Goal: Obtain resource: Obtain resource

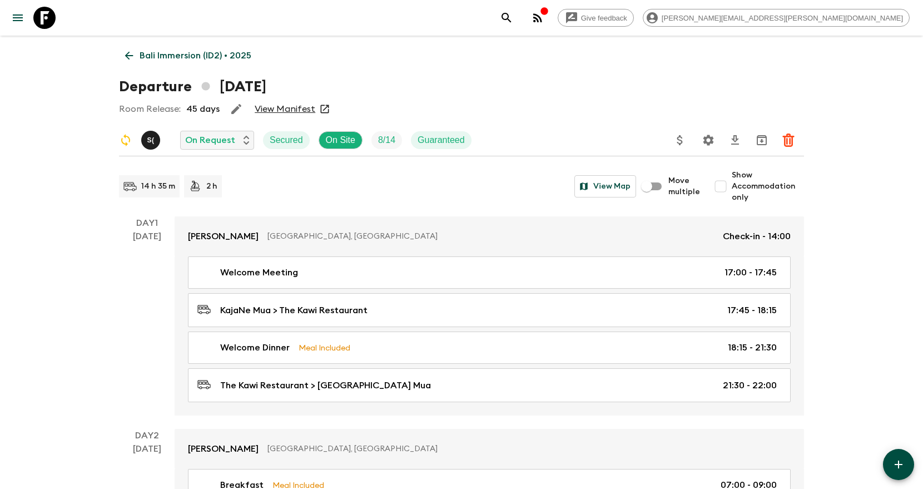
click at [518, 13] on button "search adventures" at bounding box center [507, 18] width 22 height 22
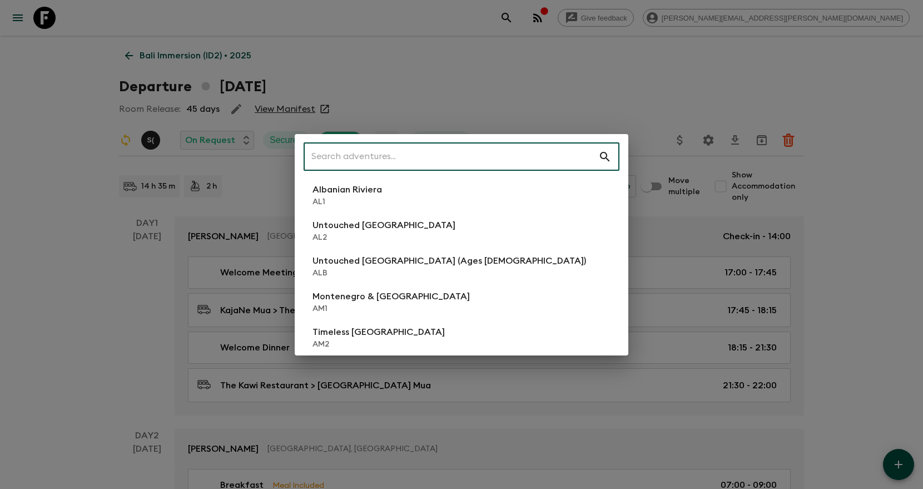
click at [496, 162] on input "text" at bounding box center [451, 156] width 295 height 31
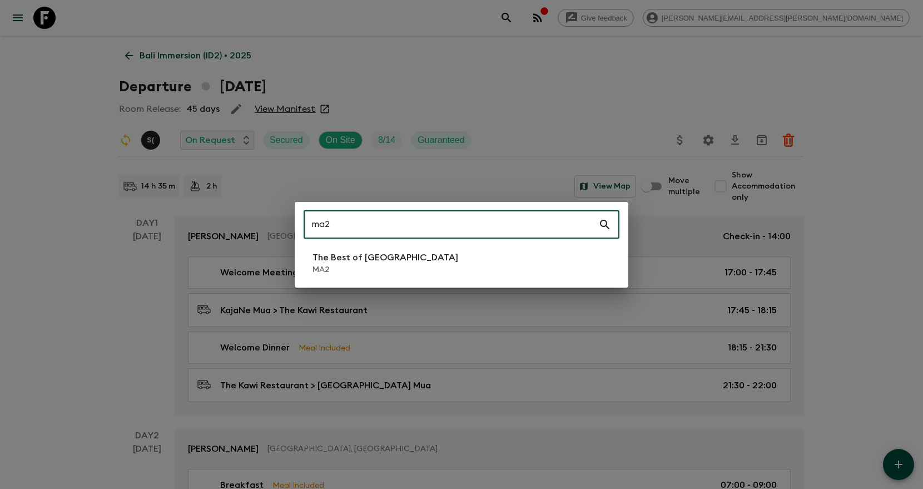
type input "ma2"
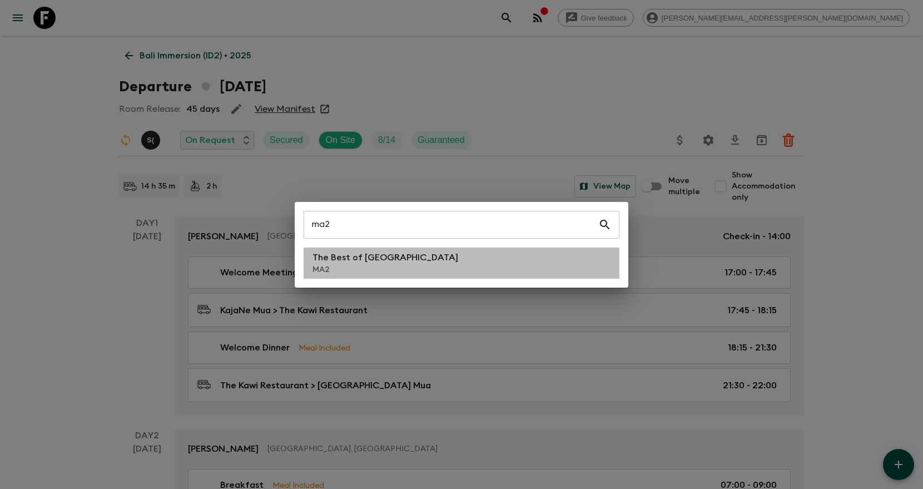
click at [416, 262] on li "The Best of Morocco MA2" at bounding box center [462, 262] width 316 height 31
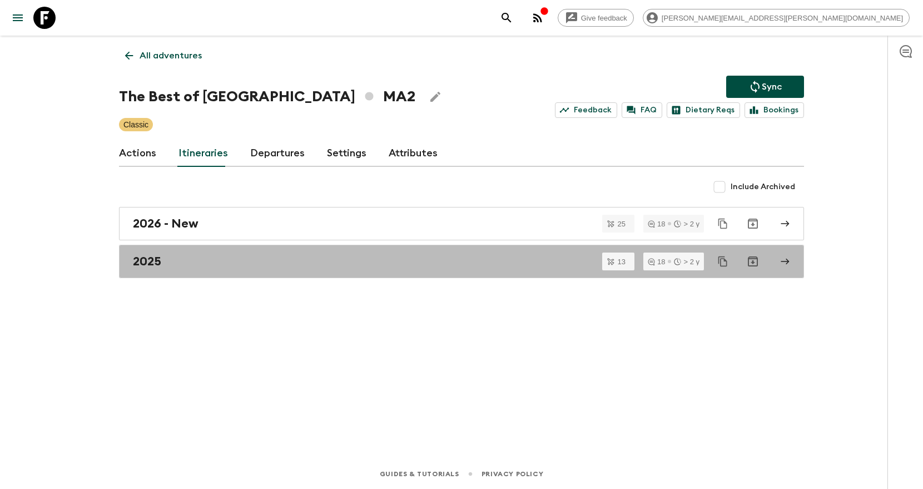
click at [416, 262] on div "2025" at bounding box center [451, 261] width 636 height 14
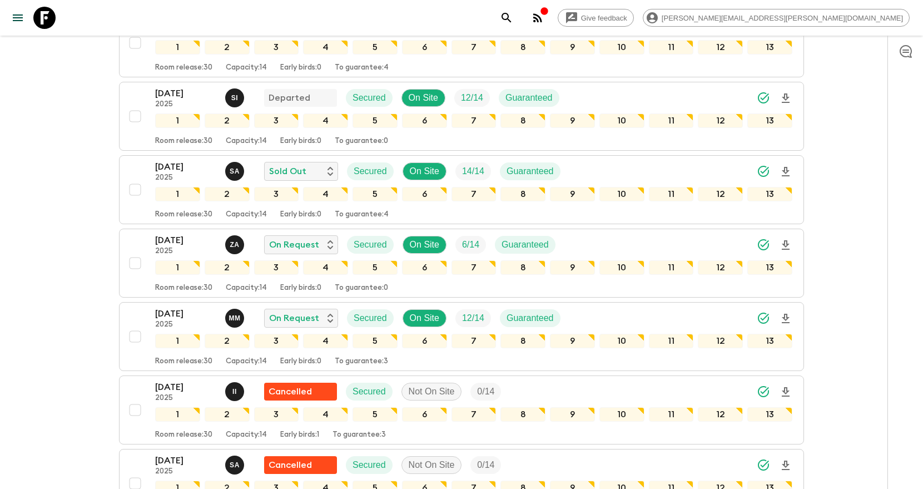
scroll to position [234, 0]
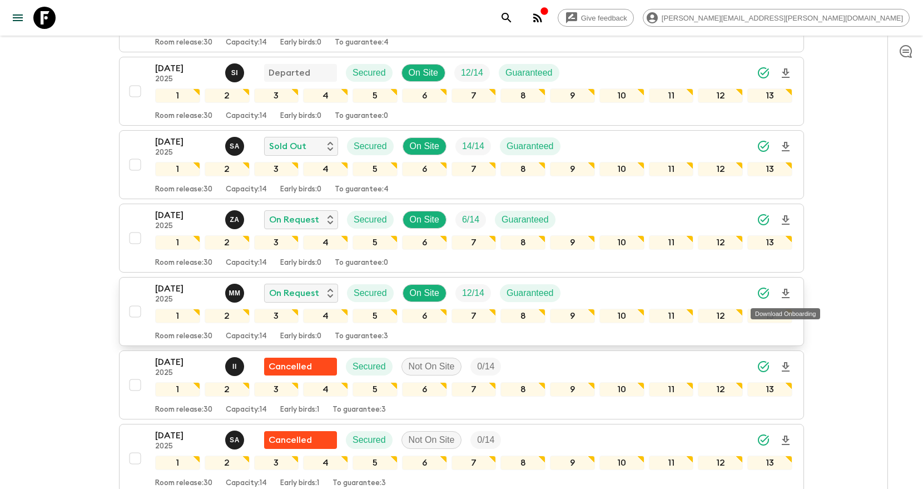
click at [785, 294] on icon "Download Onboarding" at bounding box center [786, 293] width 8 height 9
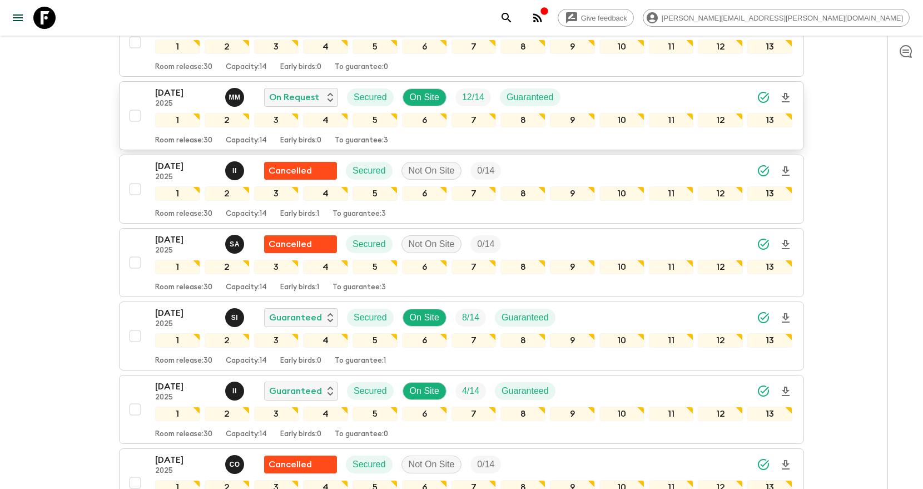
scroll to position [448, 0]
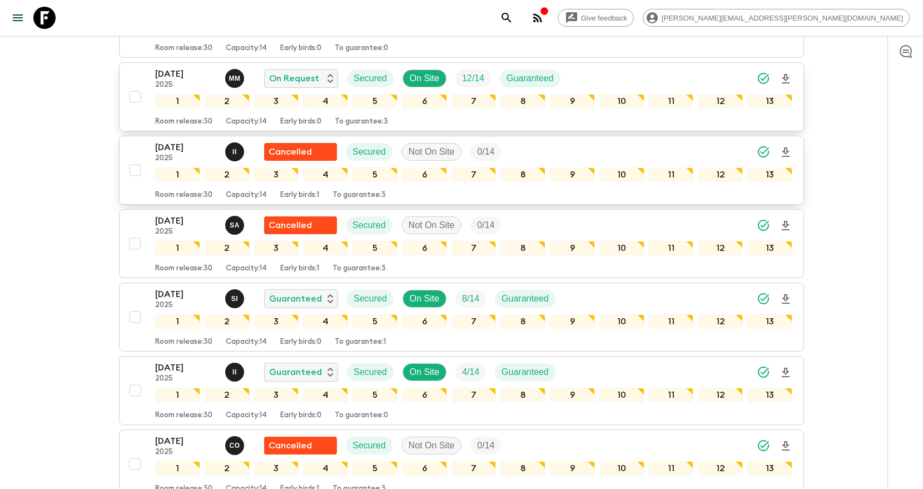
click at [131, 171] on input "checkbox" at bounding box center [135, 170] width 22 height 22
checkbox input "true"
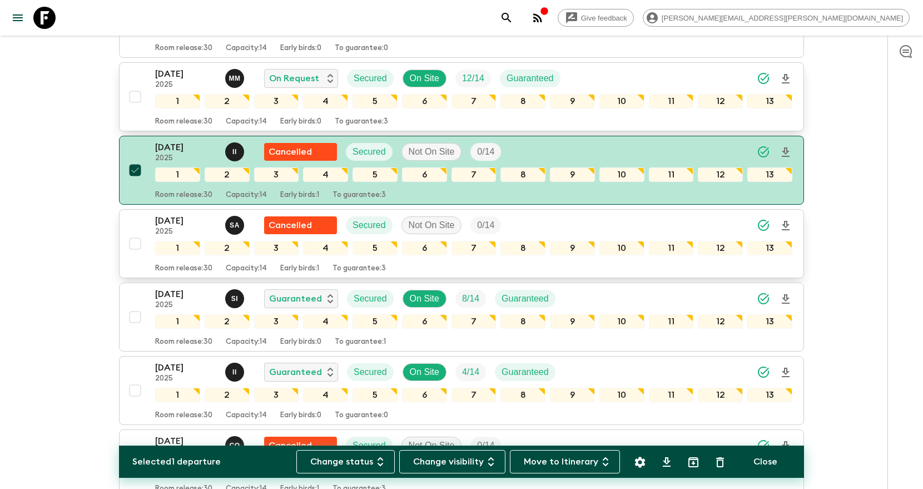
click at [135, 239] on input "checkbox" at bounding box center [135, 243] width 22 height 22
checkbox input "true"
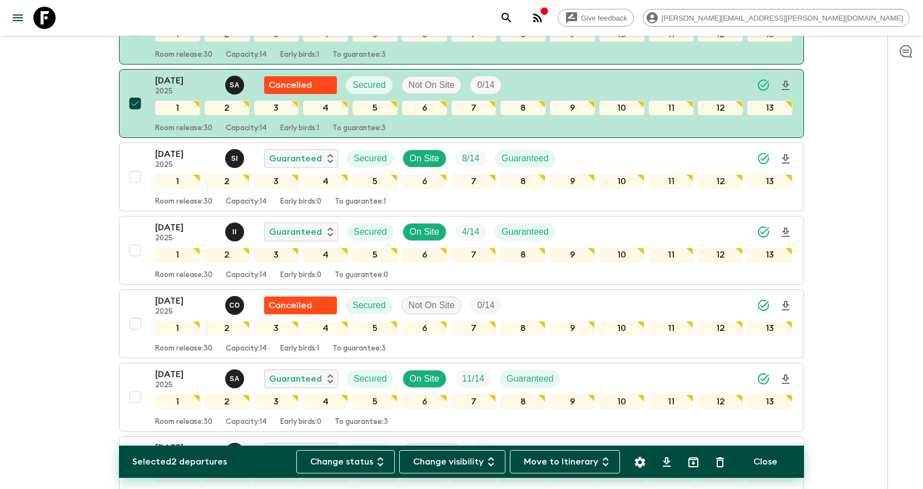
scroll to position [616, 0]
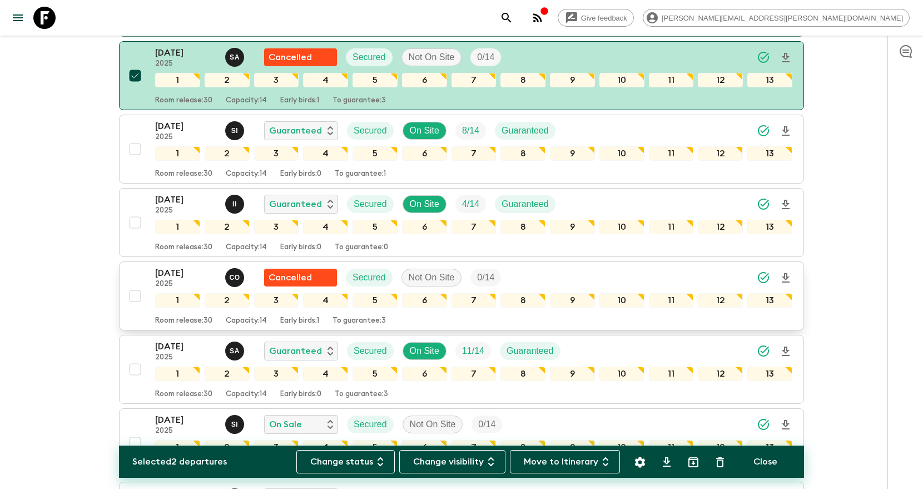
click at [133, 289] on input "checkbox" at bounding box center [135, 296] width 22 height 22
checkbox input "true"
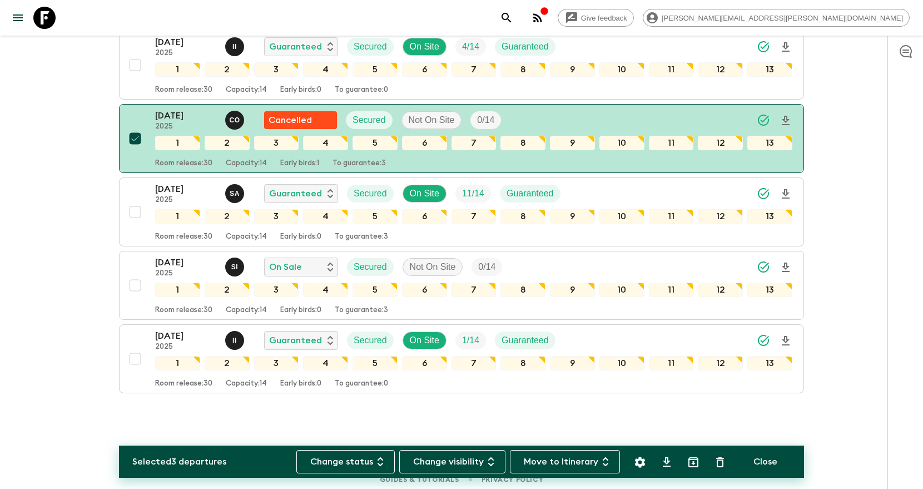
scroll to position [779, 0]
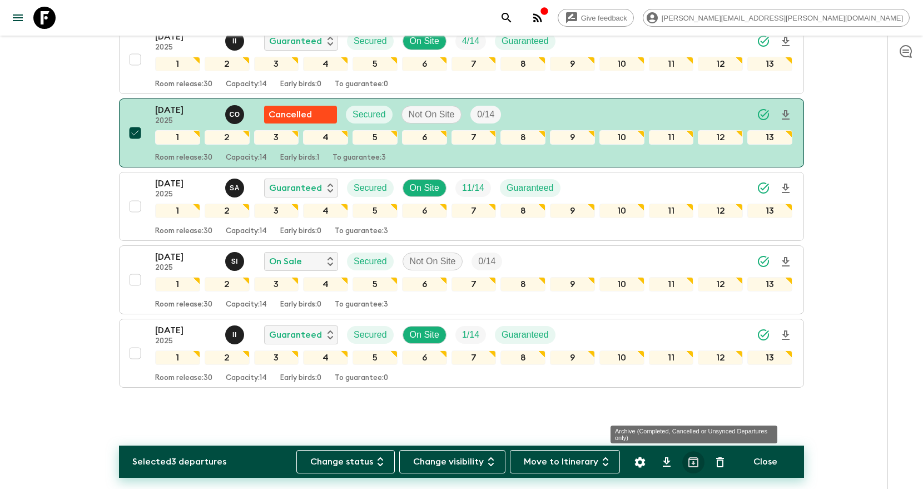
click at [691, 460] on icon "Archive (Completed, Cancelled or Unsynced Departures only)" at bounding box center [693, 461] width 13 height 13
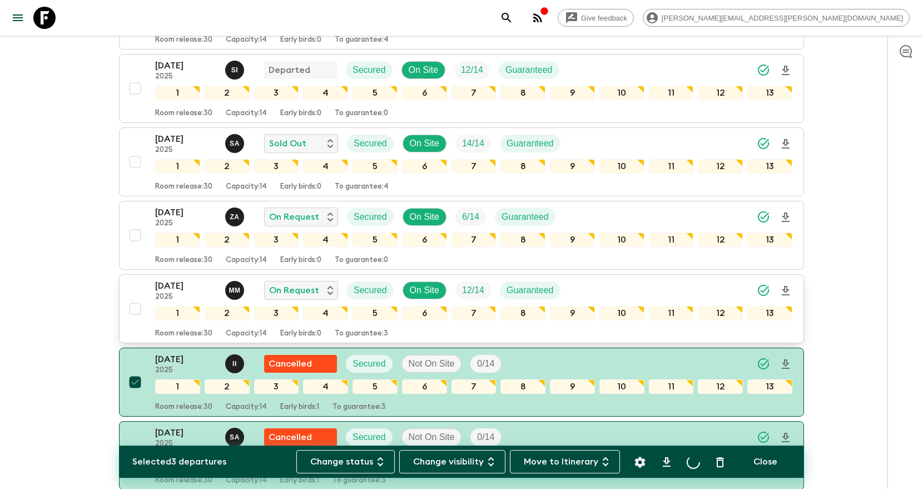
scroll to position [0, 0]
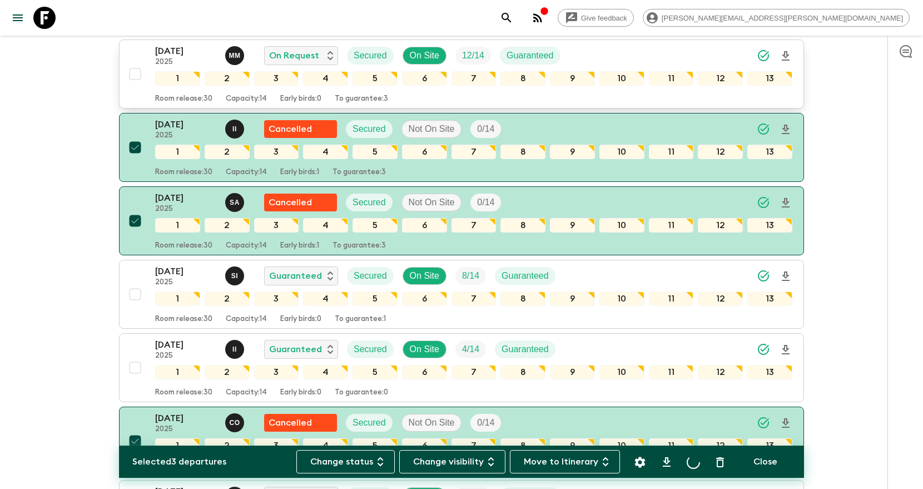
checkbox input "false"
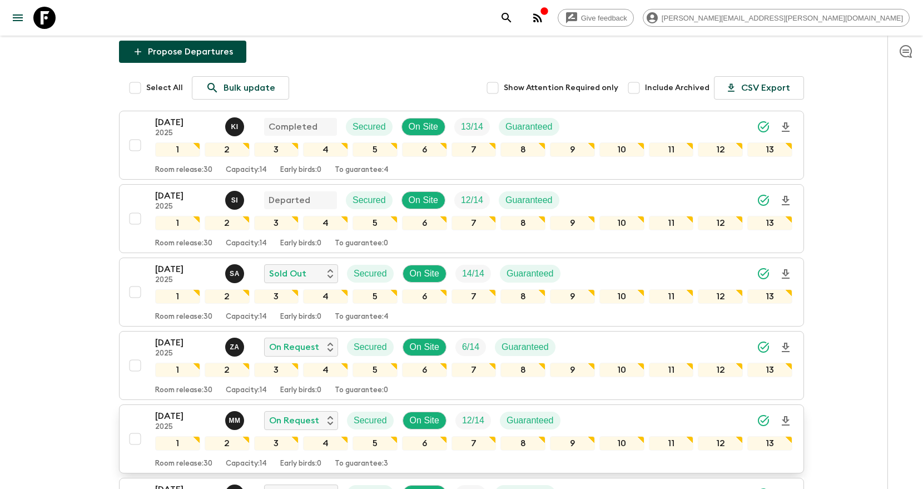
scroll to position [103, 0]
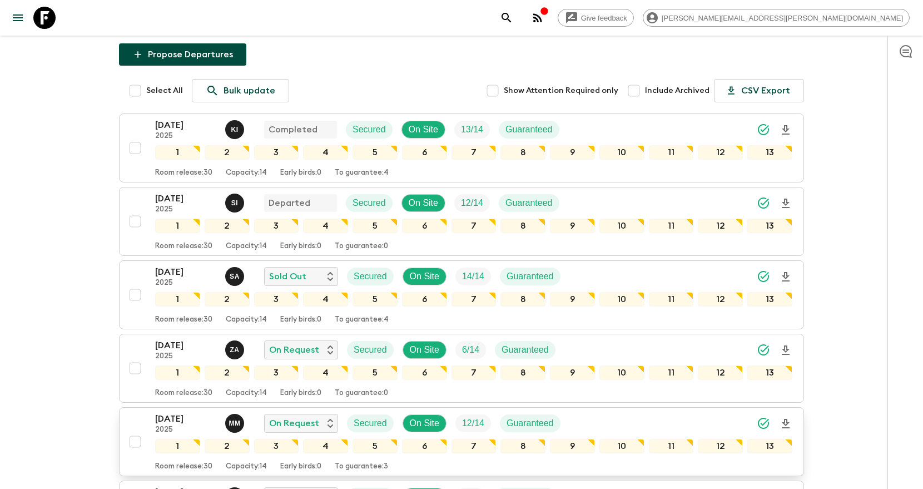
click at [518, 19] on button "search adventures" at bounding box center [507, 18] width 22 height 22
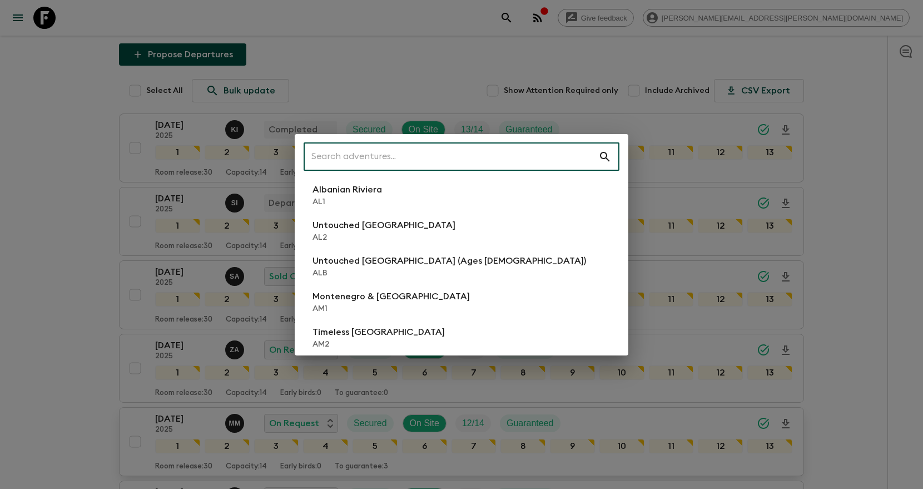
click at [516, 157] on input "text" at bounding box center [451, 156] width 295 height 31
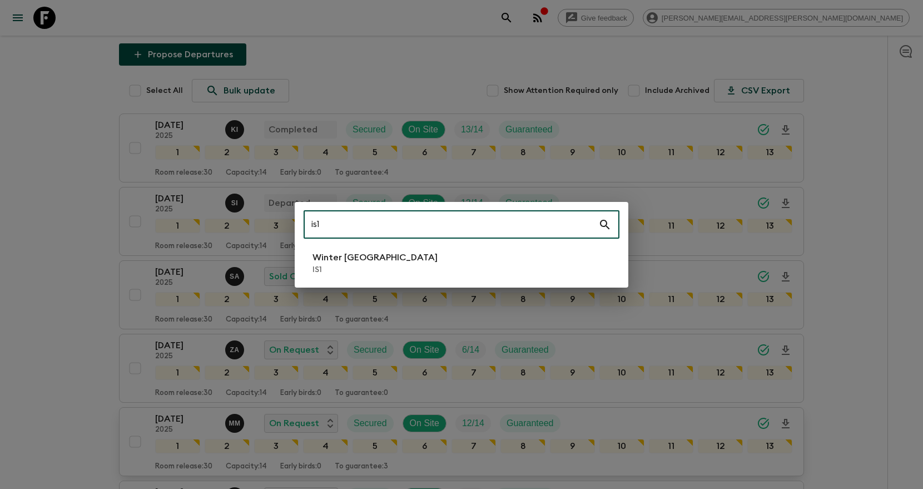
type input "is1"
click at [444, 259] on li "Winter Iceland IS1" at bounding box center [462, 262] width 316 height 31
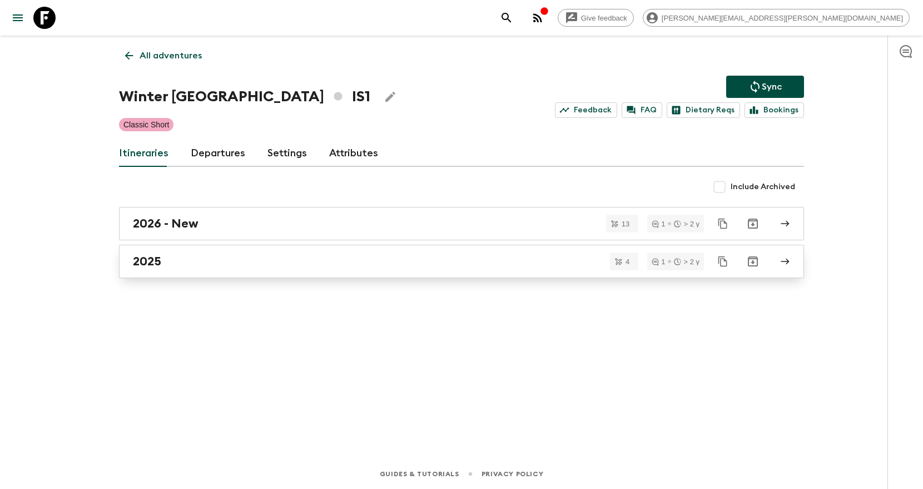
click at [504, 268] on div "2025" at bounding box center [451, 261] width 636 height 14
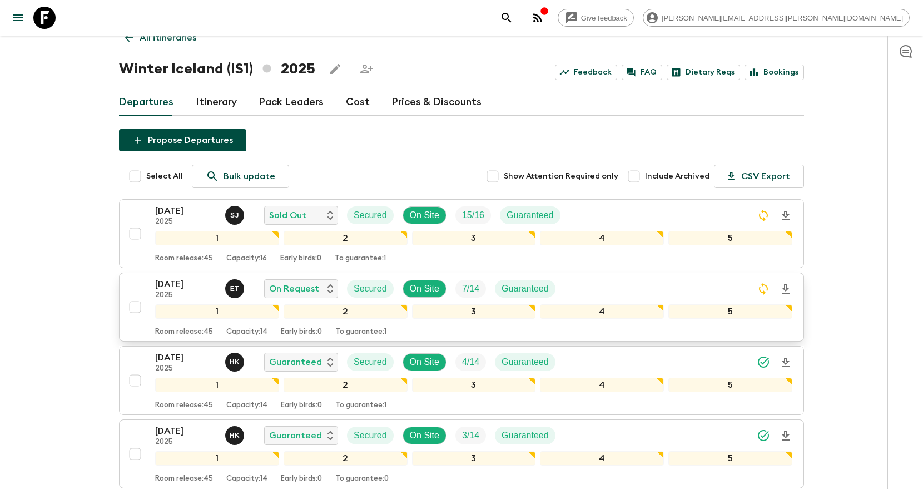
scroll to position [21, 0]
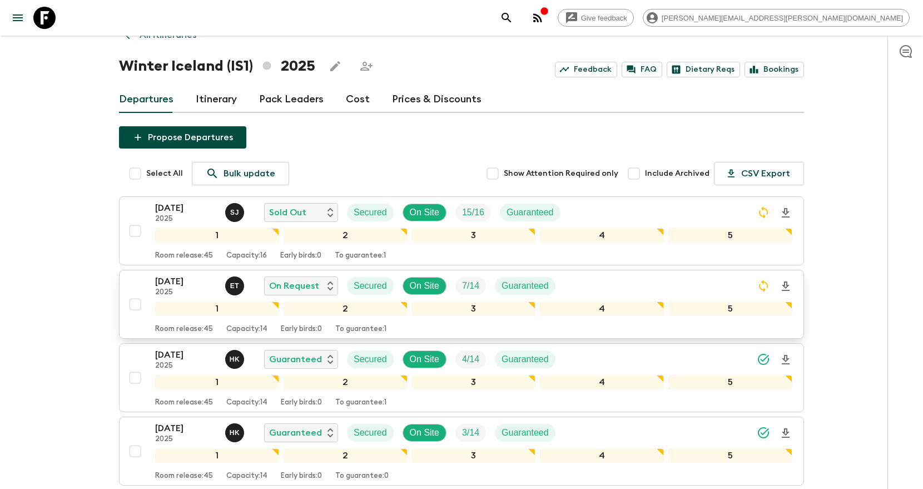
click at [793, 283] on button "13 Nov 2025 2025 E T On Request Secured On Site 7 / 14 Guaranteed 1 2 3 4 5 Roo…" at bounding box center [461, 304] width 685 height 69
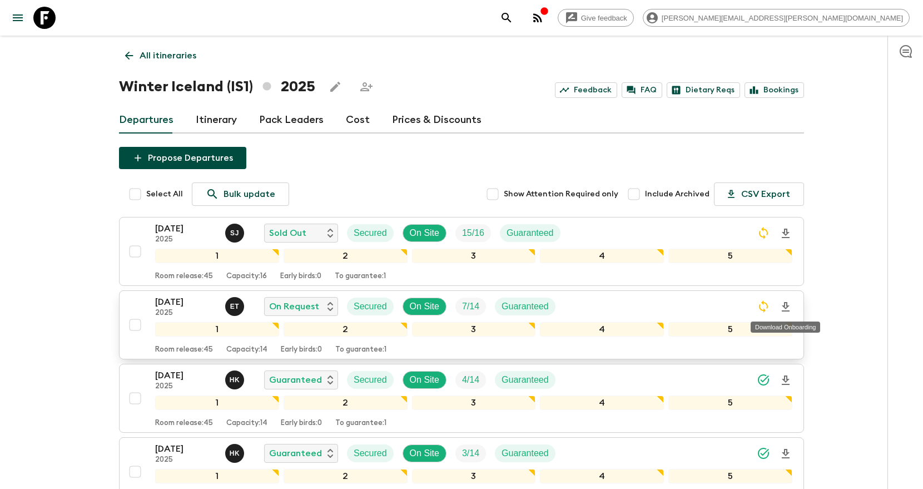
click at [784, 308] on icon "Download Onboarding" at bounding box center [786, 306] width 8 height 9
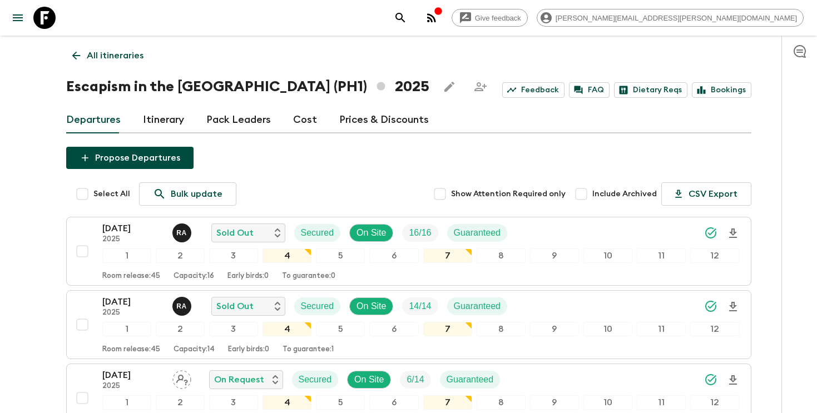
scroll to position [143, 0]
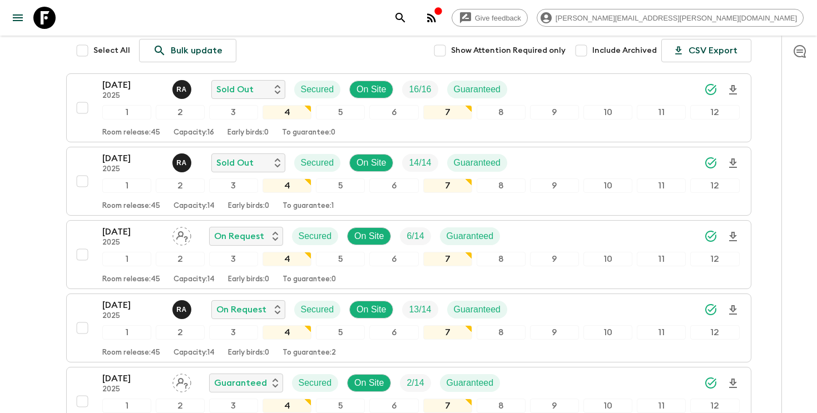
click at [407, 16] on icon "search adventures" at bounding box center [400, 17] width 13 height 13
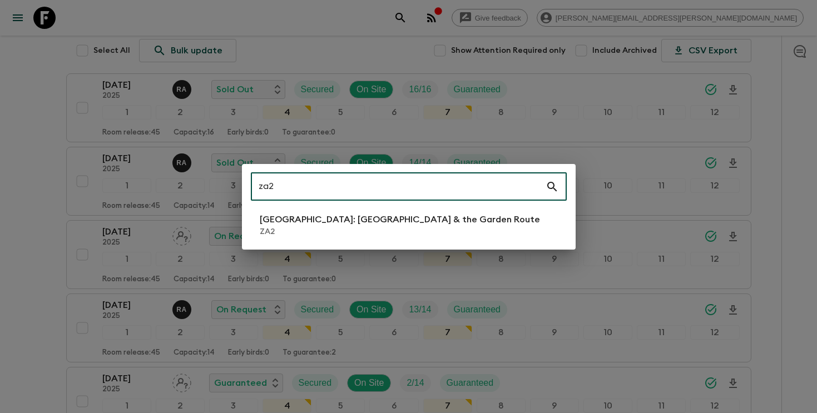
type input "za2"
click at [410, 219] on p "[GEOGRAPHIC_DATA]: [GEOGRAPHIC_DATA] & the Garden Route" at bounding box center [400, 219] width 280 height 13
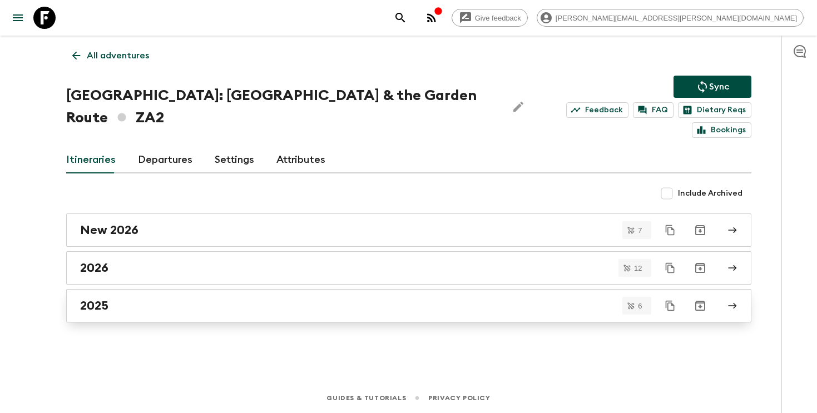
click at [222, 299] on div "2025" at bounding box center [398, 306] width 636 height 14
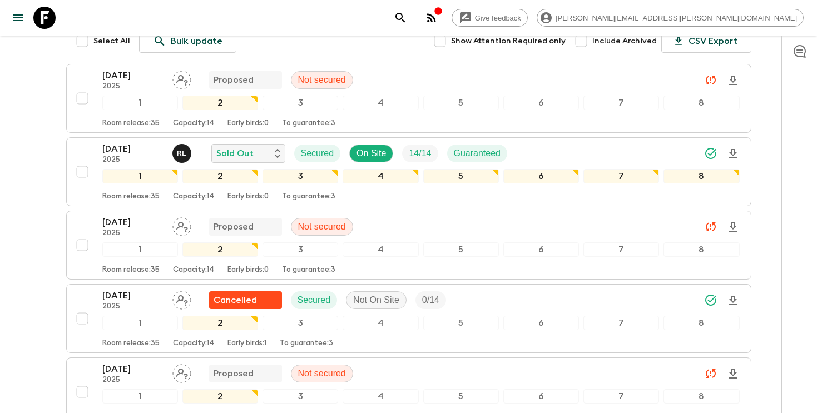
scroll to position [173, 0]
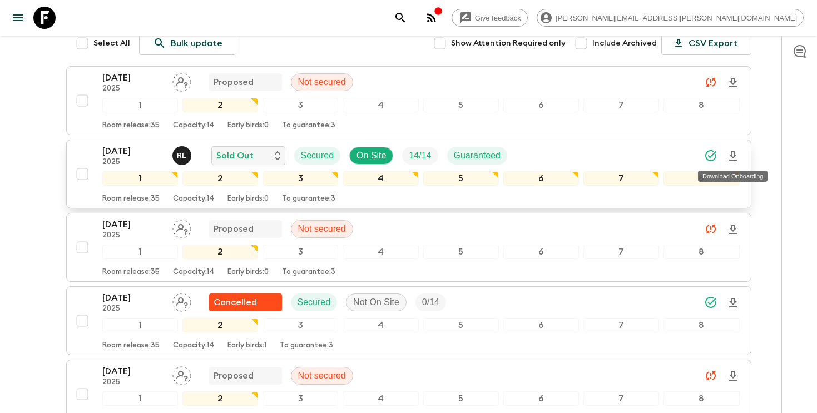
click at [731, 157] on icon "Download Onboarding" at bounding box center [732, 156] width 13 height 13
